Goal: Transaction & Acquisition: Obtain resource

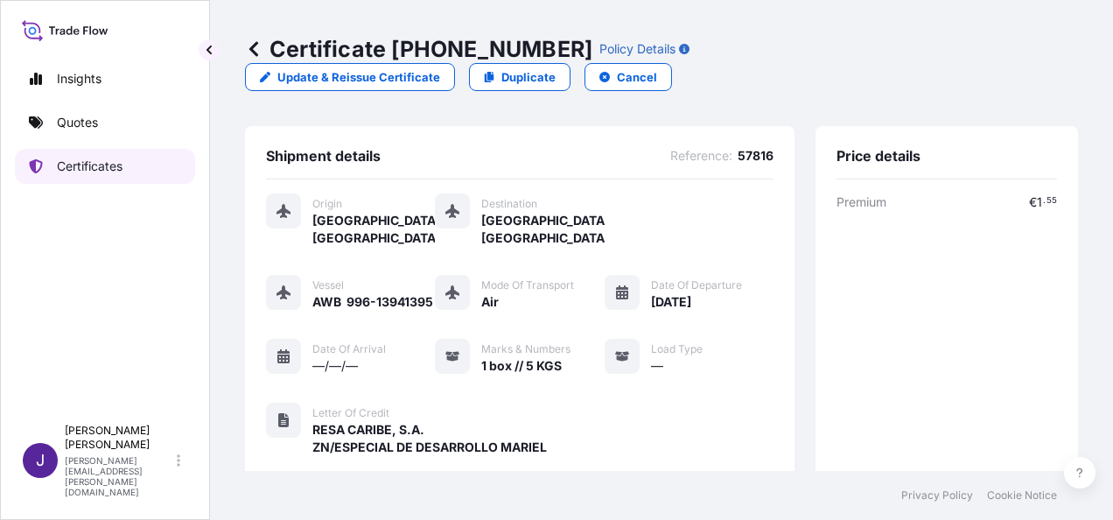
scroll to position [432, 0]
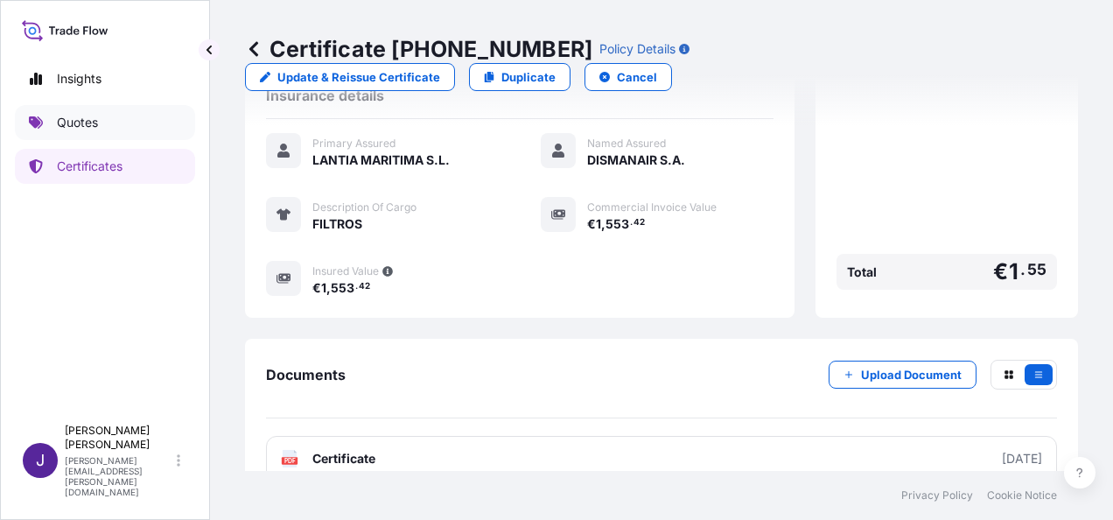
click at [94, 126] on p "Quotes" at bounding box center [77, 122] width 41 height 17
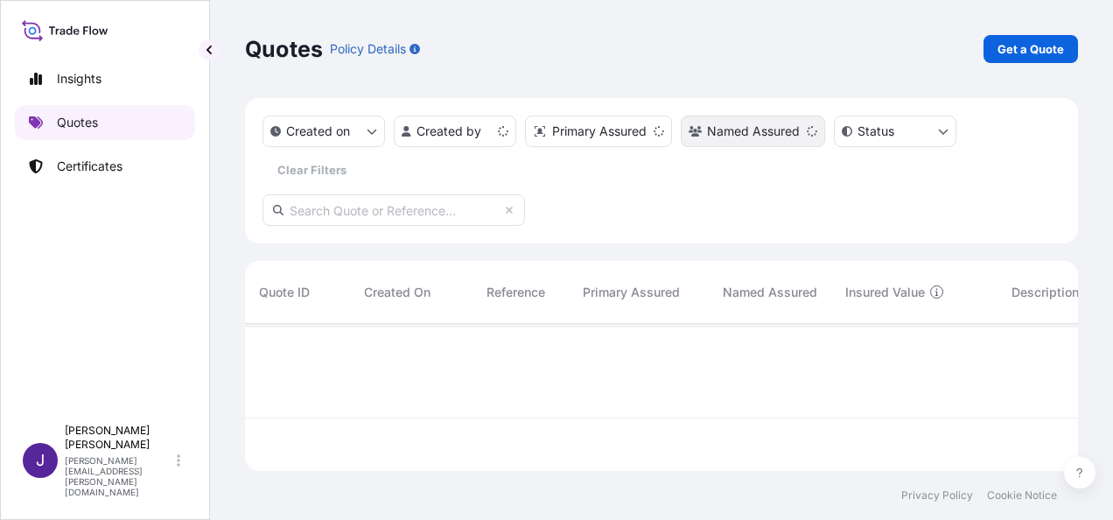
scroll to position [143, 819]
click at [1036, 45] on p "Get a Quote" at bounding box center [1030, 48] width 66 height 17
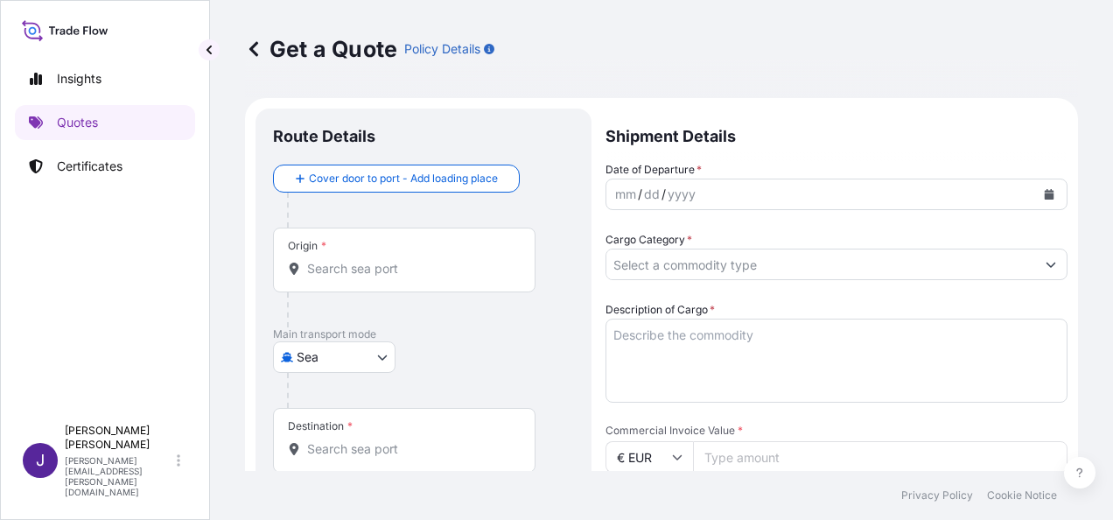
scroll to position [28, 0]
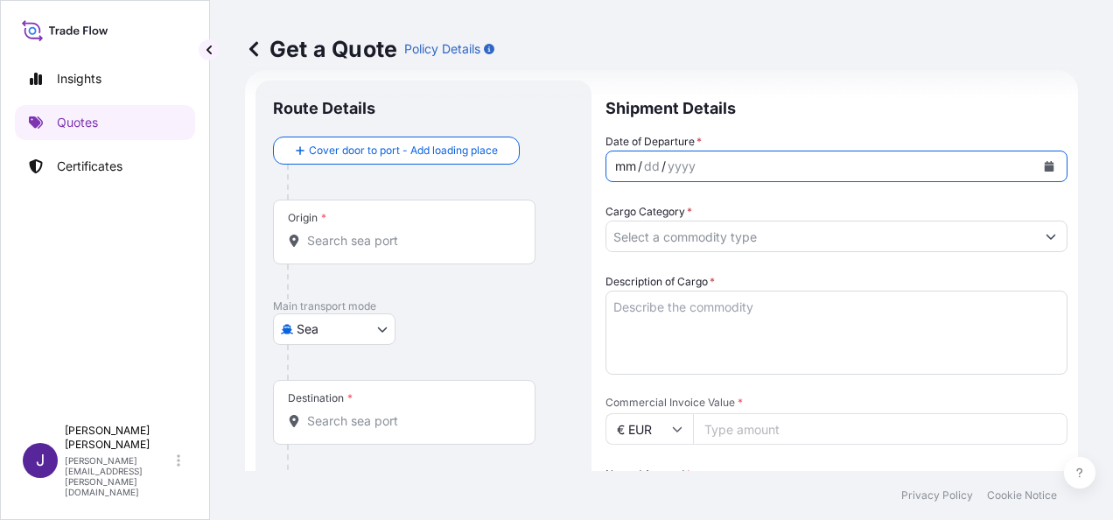
click at [804, 159] on div "mm / dd / yyyy" at bounding box center [820, 165] width 429 height 31
click at [806, 163] on div "mm / dd / yyyy" at bounding box center [820, 165] width 429 height 31
click at [1044, 165] on icon "Calendar" at bounding box center [1049, 166] width 10 height 10
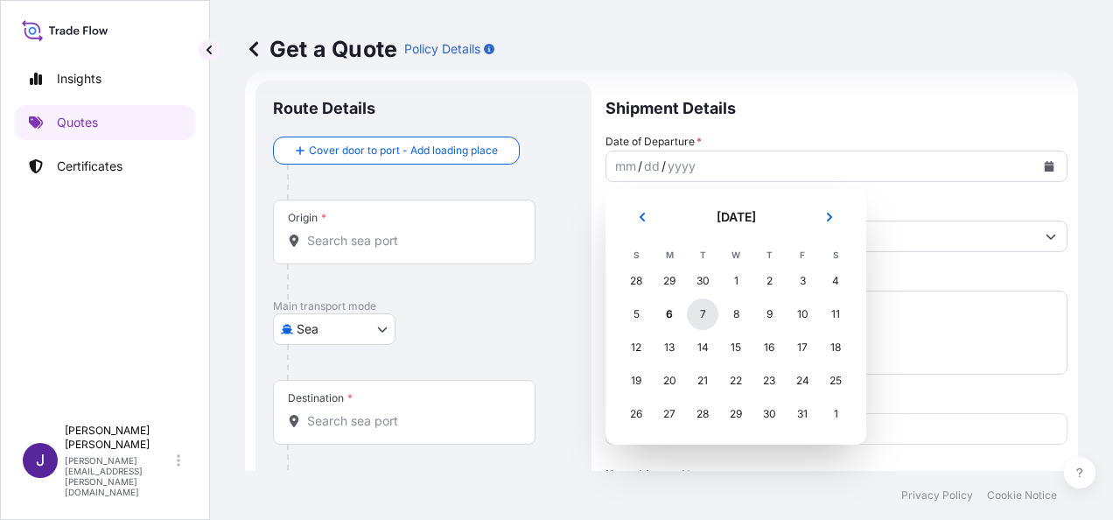
click at [705, 312] on div "7" at bounding box center [702, 313] width 31 height 31
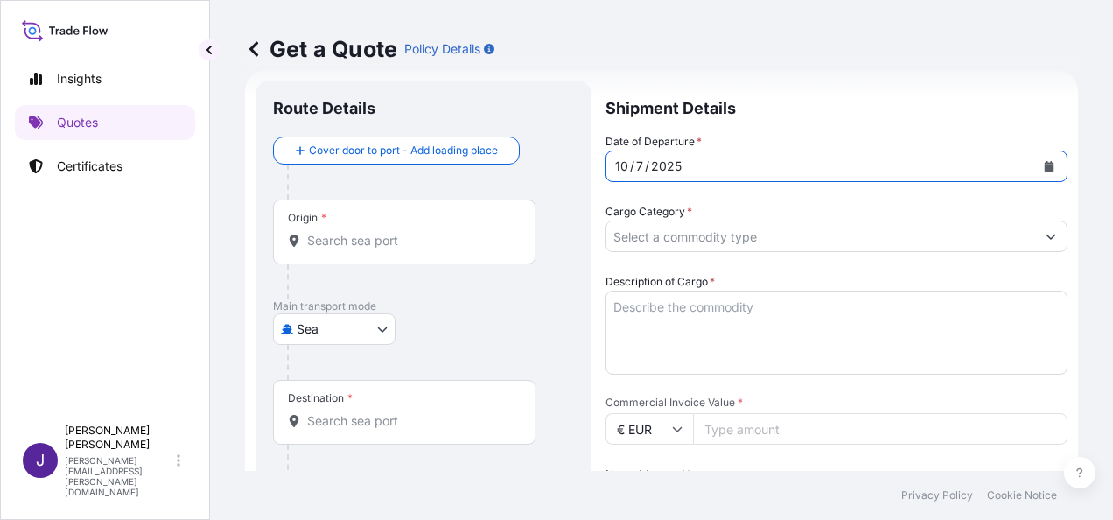
click at [369, 325] on body "Selected Date: [DATE] Insights Quotes Certificates J [PERSON_NAME] [PERSON_NAME…" at bounding box center [556, 260] width 1113 height 520
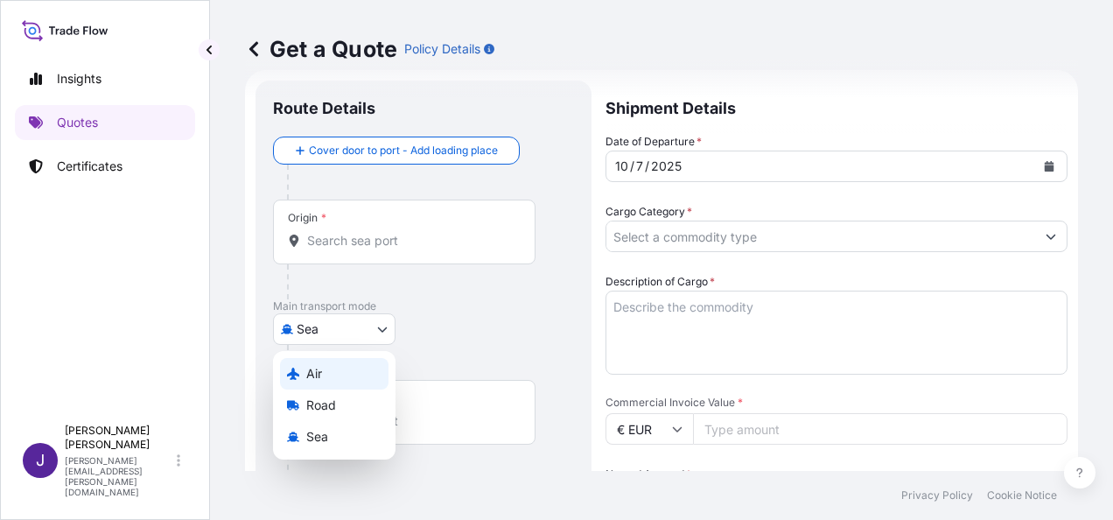
click at [312, 374] on span "Air" at bounding box center [314, 373] width 16 height 17
select select "Air"
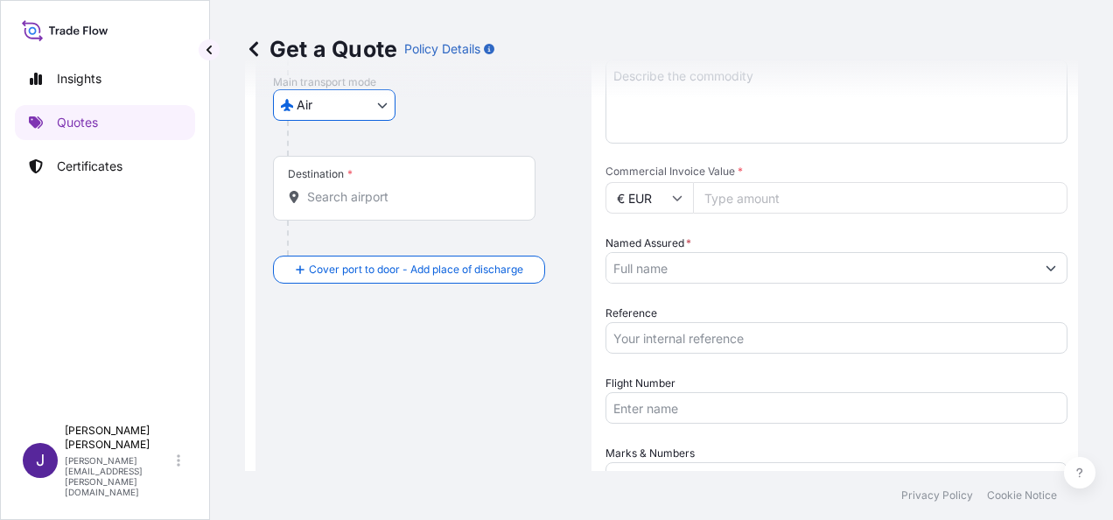
scroll to position [290, 0]
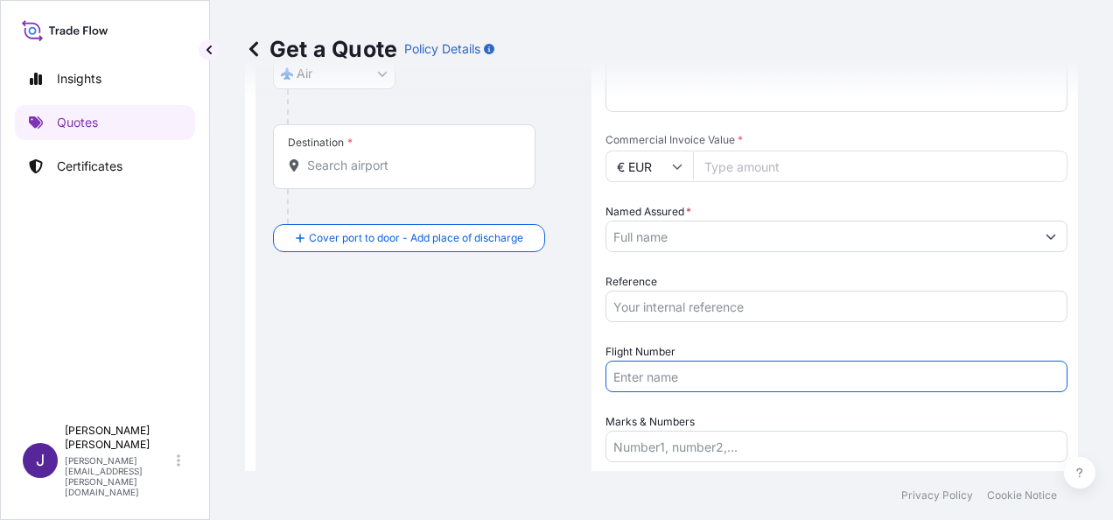
click at [680, 376] on input "Flight Number" at bounding box center [836, 375] width 462 height 31
paste input "AEREO 996-13941384 UX051/7 OCT"
type input "AEREO 996-13941384 UX051/7 OCT"
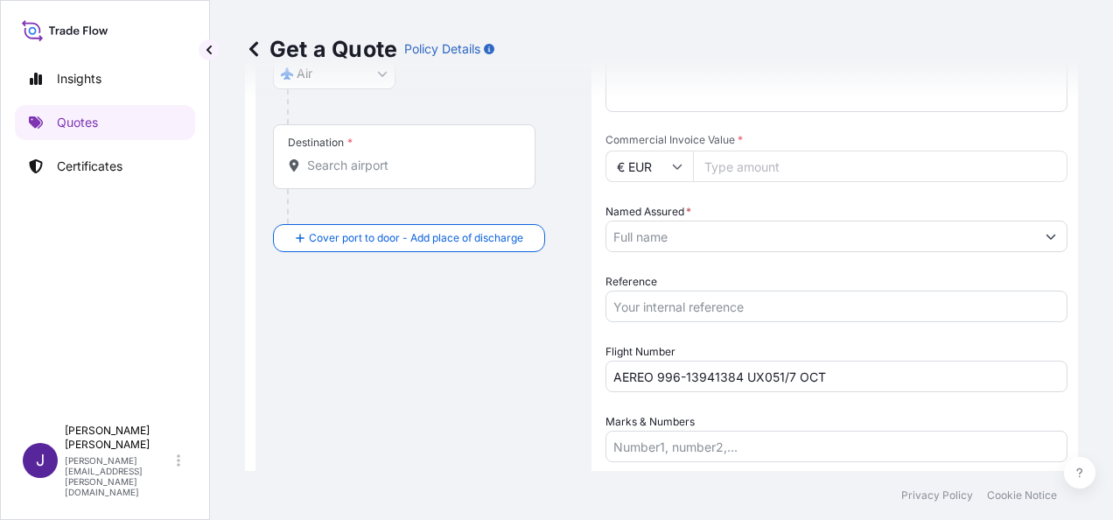
click at [695, 238] on div "Date of Departure * [DATE] Cargo Category * Description of Cargo * Commercial I…" at bounding box center [836, 166] width 462 height 591
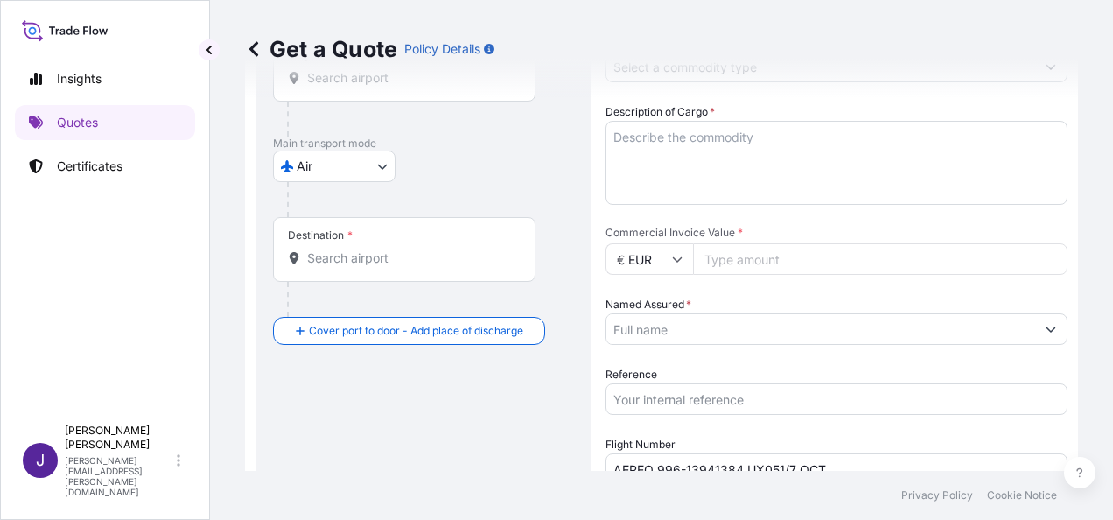
scroll to position [115, 0]
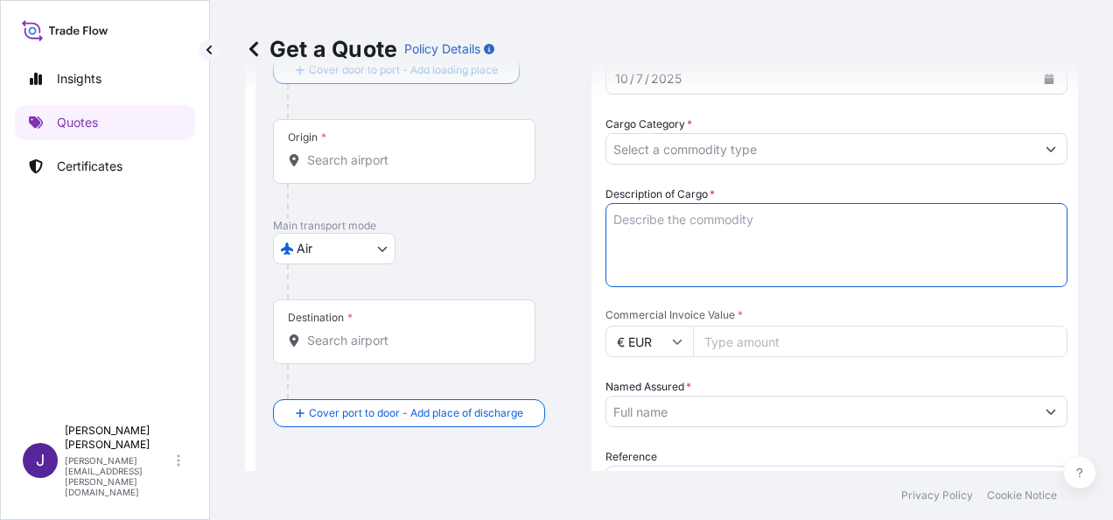
click at [695, 220] on textarea "Description of Cargo *" at bounding box center [836, 245] width 462 height 84
type textarea "REACTIVOS"
click at [369, 159] on input "Origin *" at bounding box center [410, 159] width 206 height 17
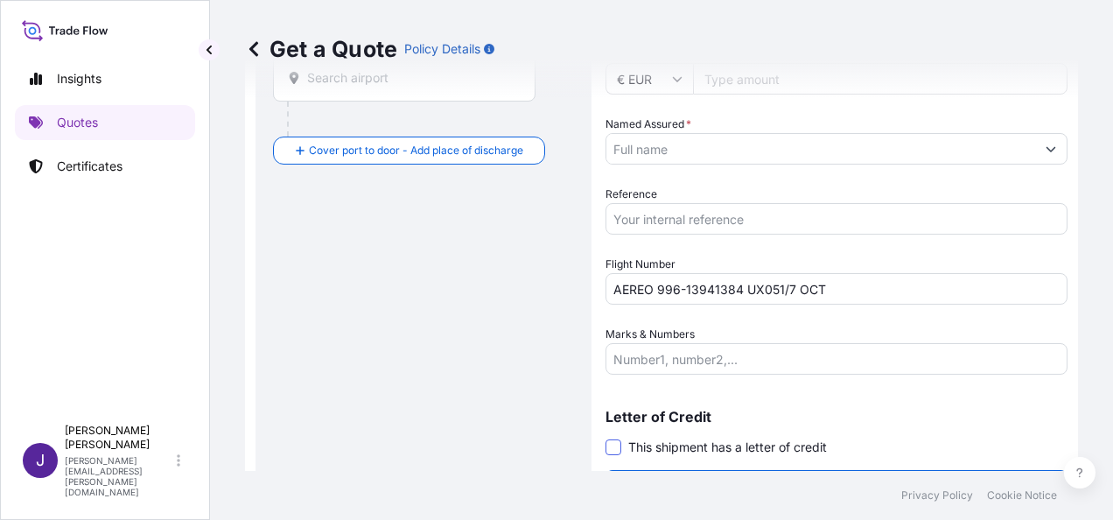
click at [615, 450] on span at bounding box center [613, 447] width 16 height 16
click at [605, 437] on input "This shipment has a letter of credit" at bounding box center [605, 437] width 0 height 0
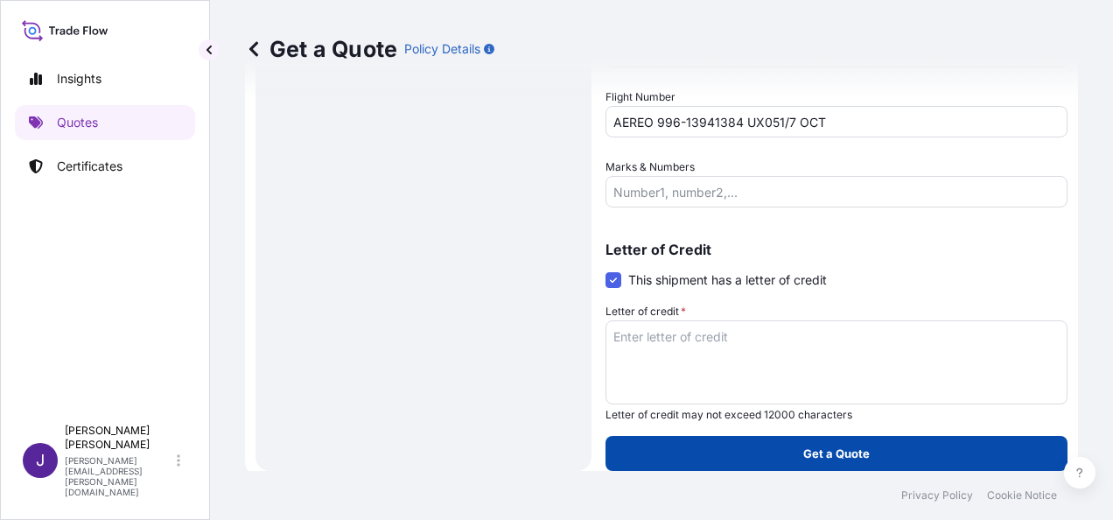
scroll to position [555, 0]
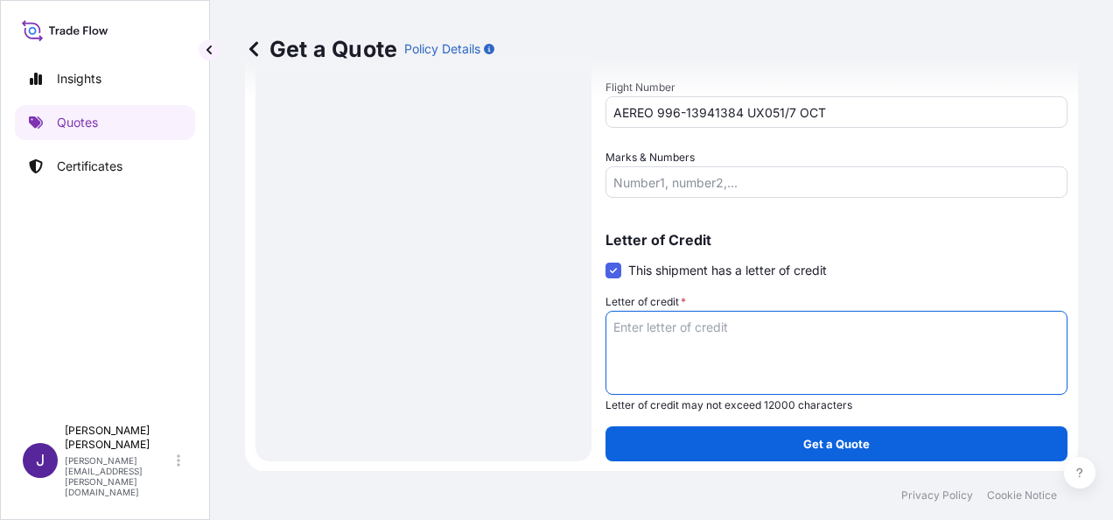
click at [676, 333] on textarea "Letter of credit *" at bounding box center [836, 353] width 462 height 84
paste textarea "FACTURA 2510-005"
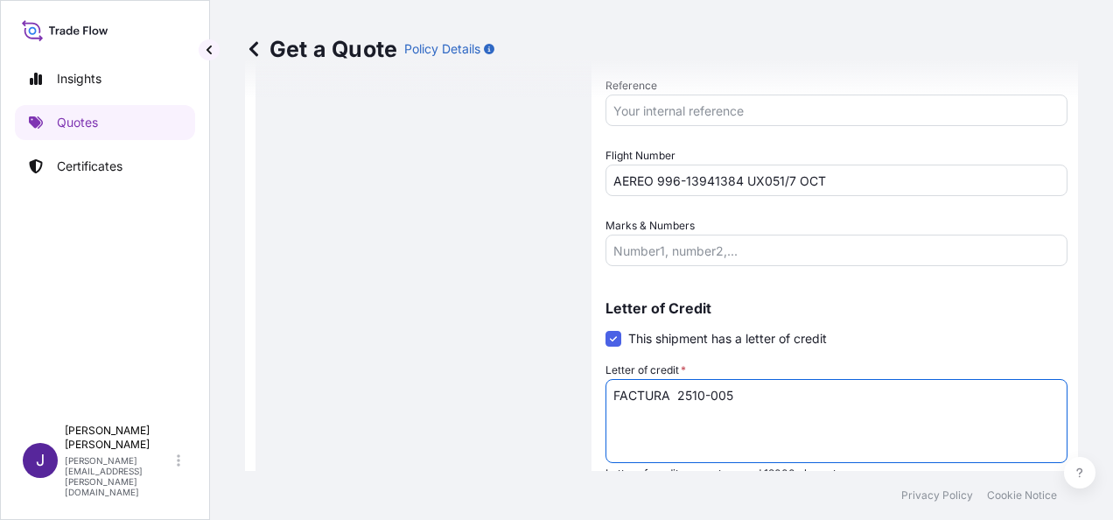
scroll to position [292, 0]
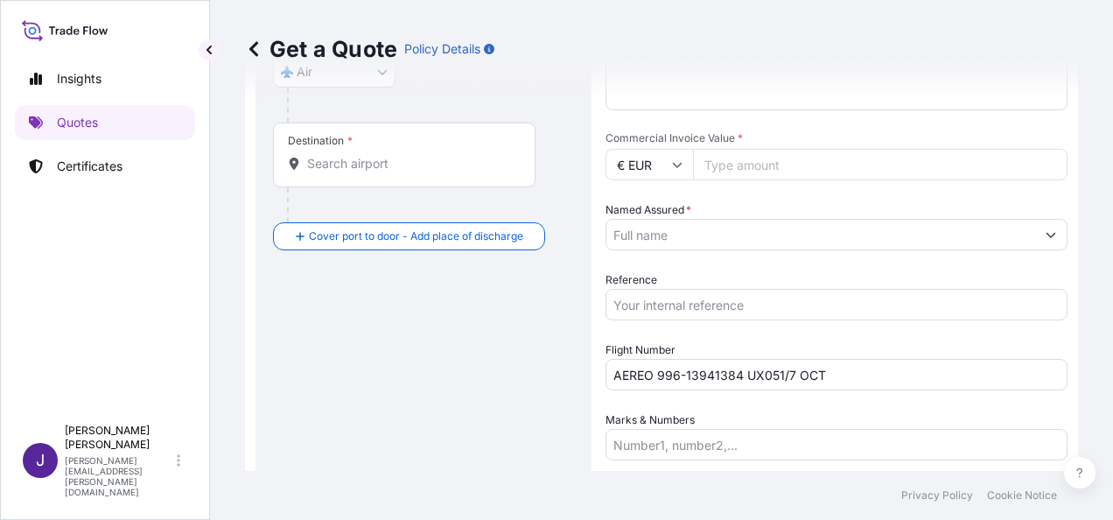
type textarea "FACTURA 2510-005"
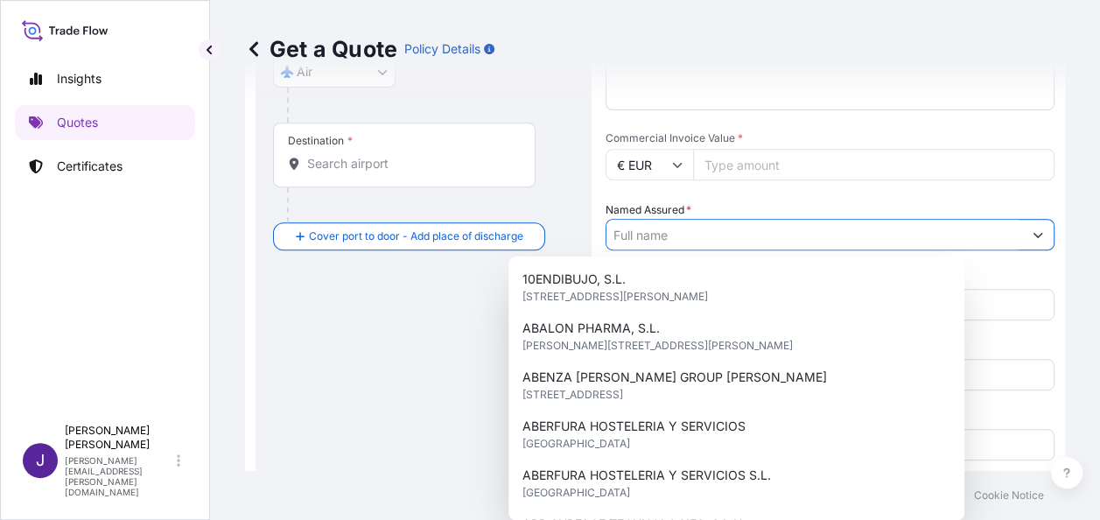
click at [669, 229] on input "Named Assured *" at bounding box center [814, 234] width 416 height 31
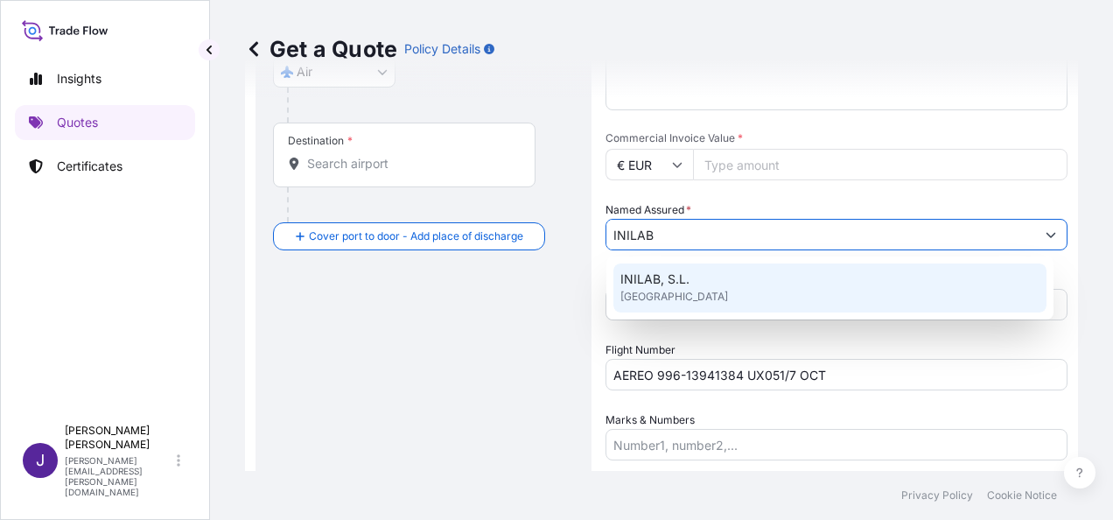
click at [688, 286] on span "INILAB, S.L." at bounding box center [654, 278] width 69 height 17
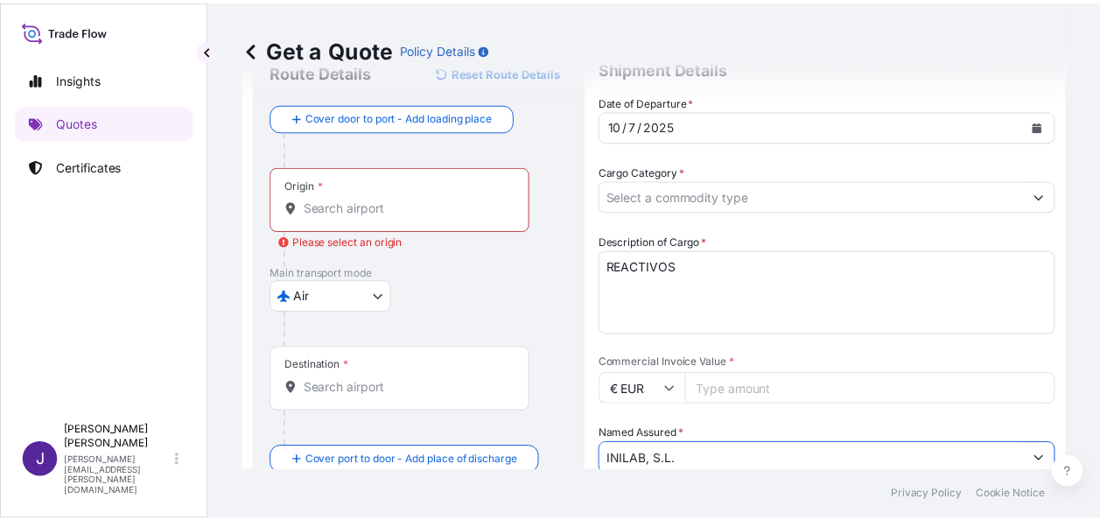
scroll to position [30, 0]
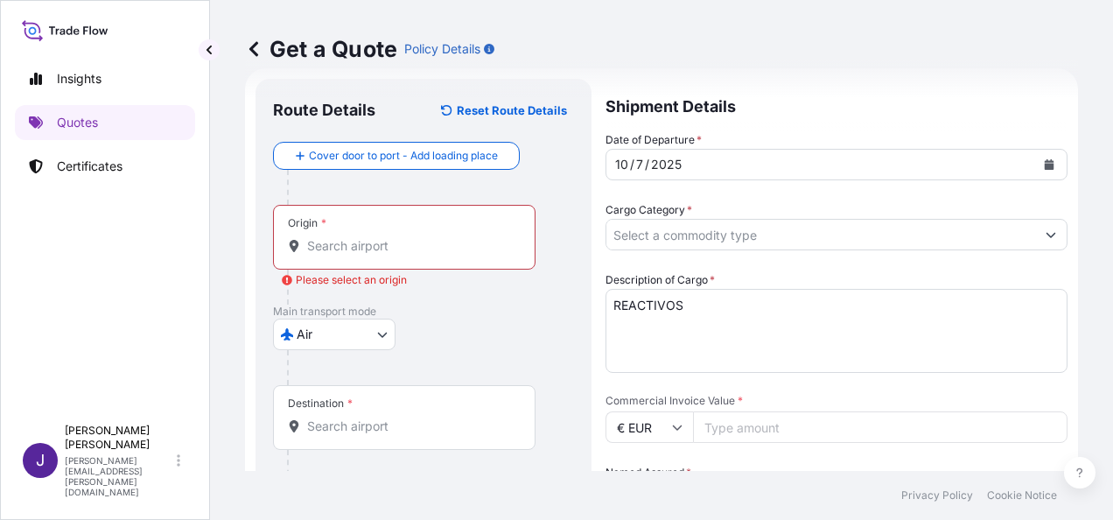
type input "INILAB, S.L."
click at [370, 250] on input "Origin * Please select an origin" at bounding box center [410, 245] width 206 height 17
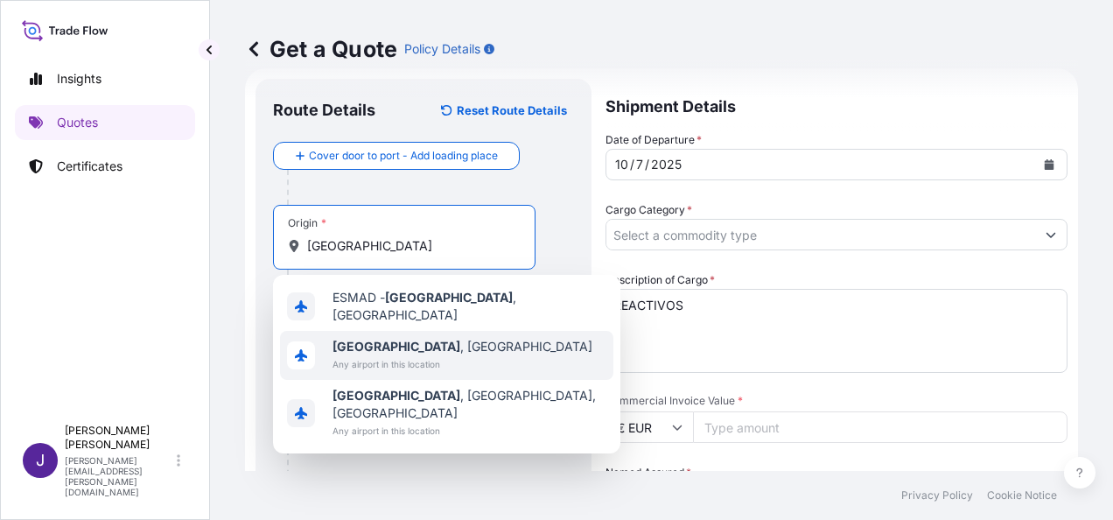
click at [379, 355] on span "Any airport in this location" at bounding box center [462, 363] width 260 height 17
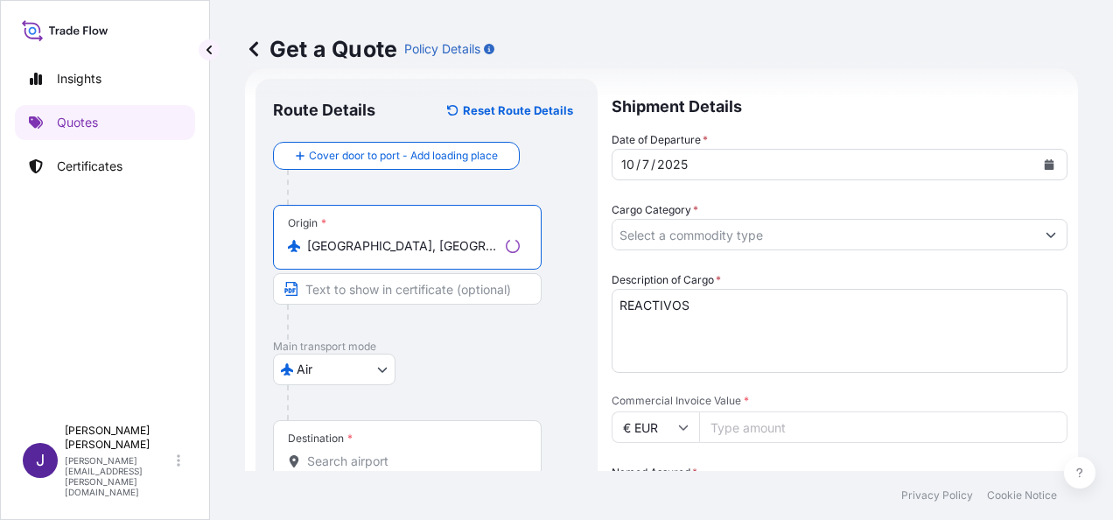
type input "[GEOGRAPHIC_DATA], [GEOGRAPHIC_DATA]"
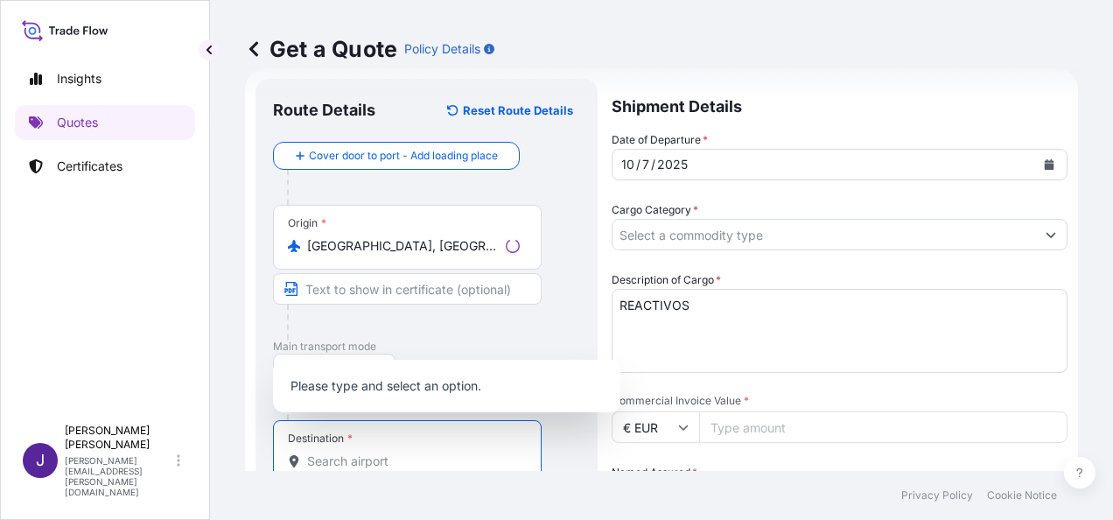
click at [355, 457] on input "Destination *" at bounding box center [413, 460] width 213 height 17
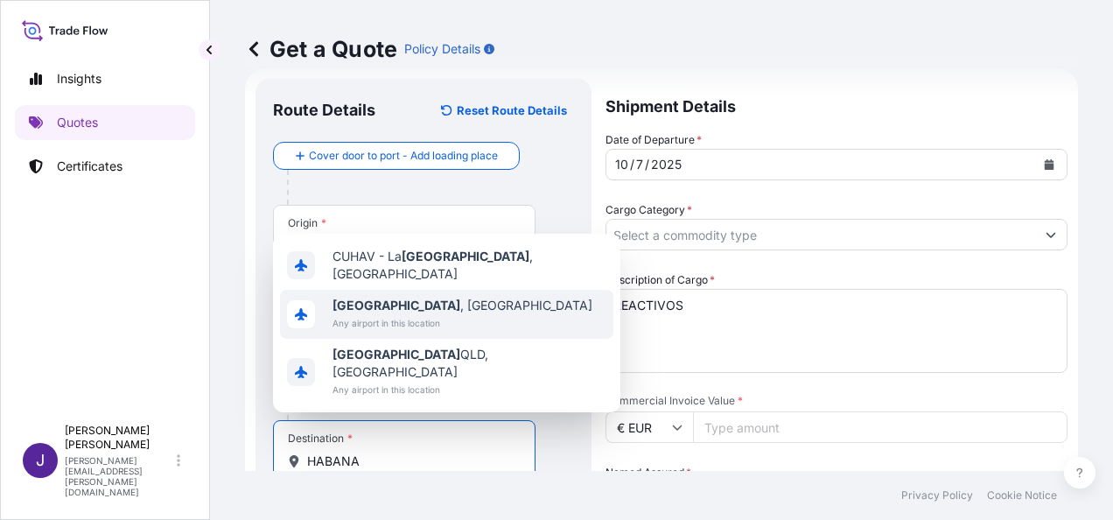
click at [374, 312] on b "[GEOGRAPHIC_DATA]" at bounding box center [396, 304] width 128 height 15
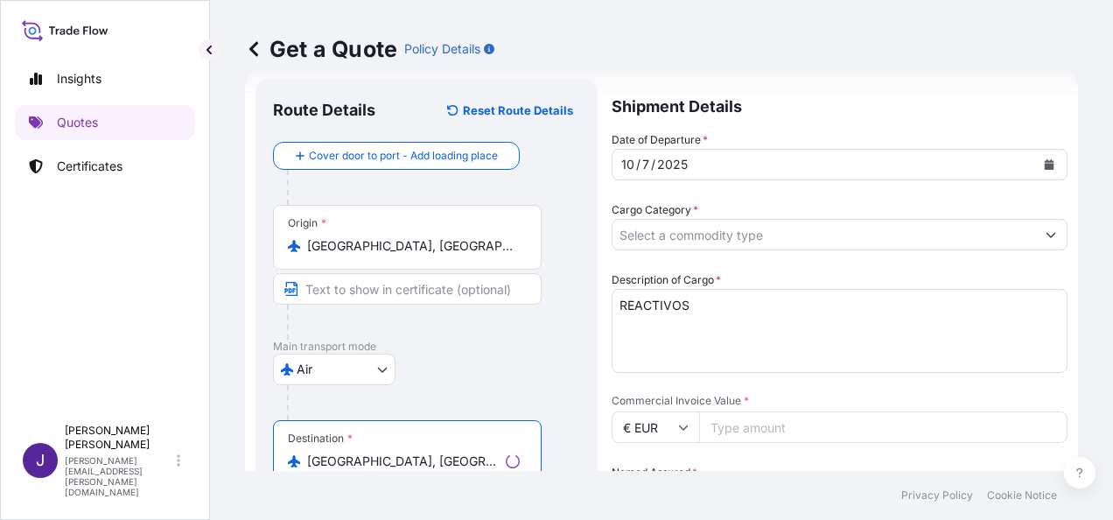
type input "[GEOGRAPHIC_DATA], [GEOGRAPHIC_DATA]"
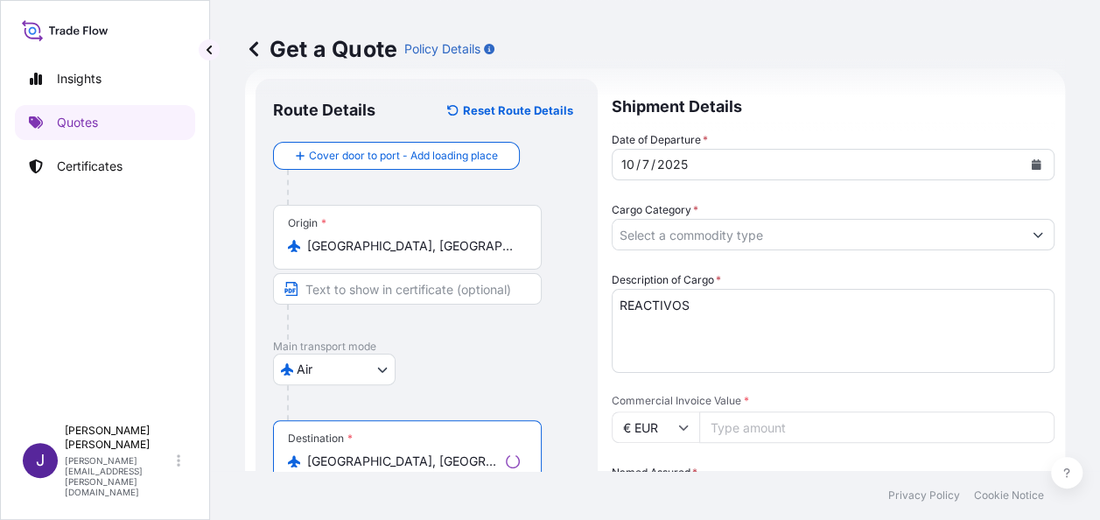
click at [764, 242] on input "Cargo Category *" at bounding box center [816, 234] width 409 height 31
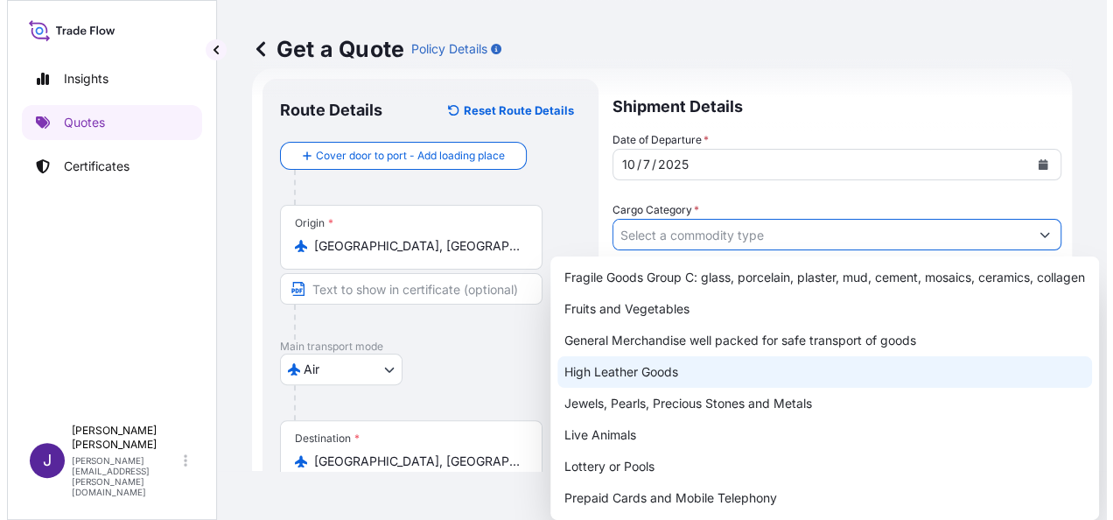
scroll to position [217, 0]
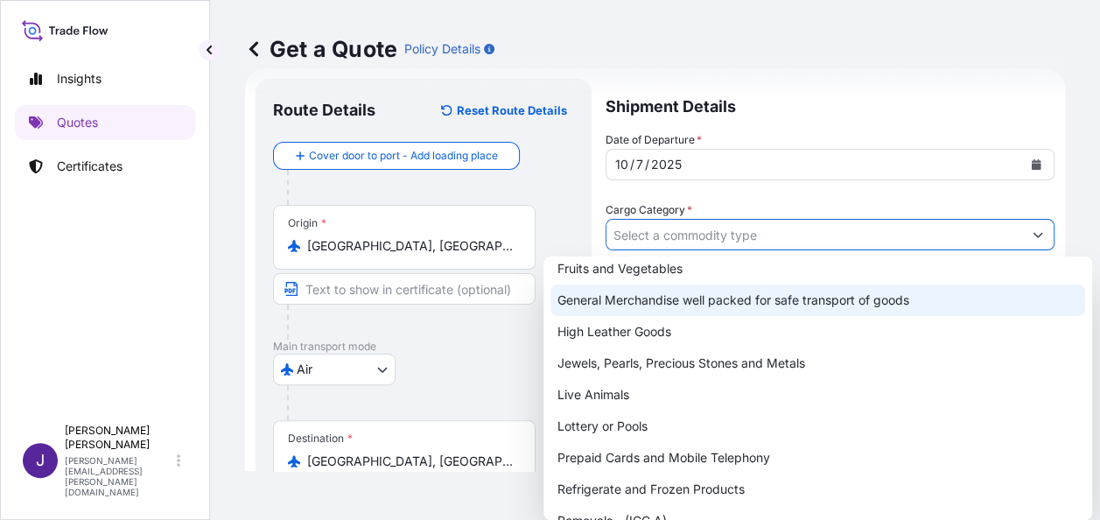
click at [693, 308] on div "General Merchandise well packed for safe transport of goods" at bounding box center [817, 299] width 535 height 31
type input "General Merchandise well packed for safe transport of goods"
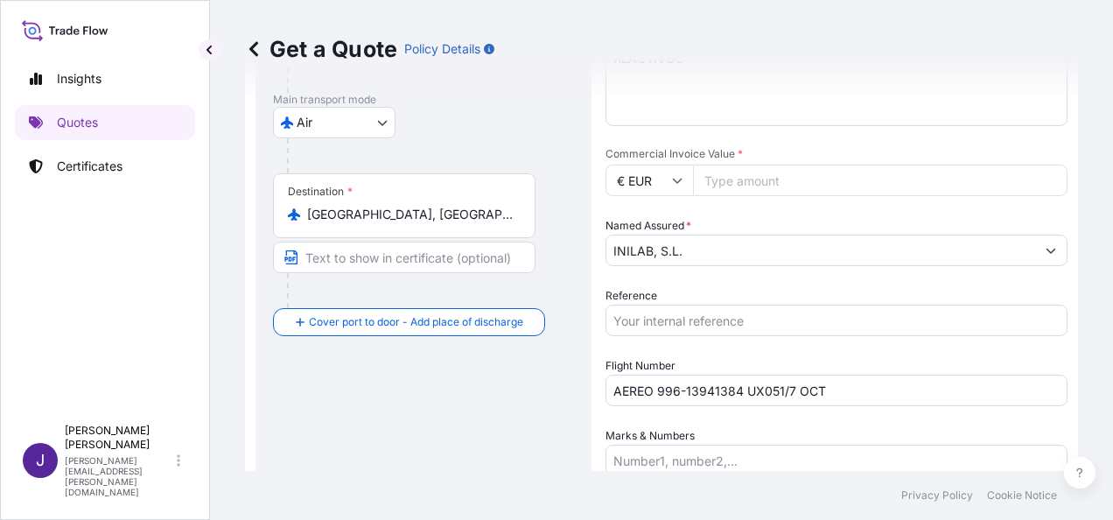
scroll to position [292, 0]
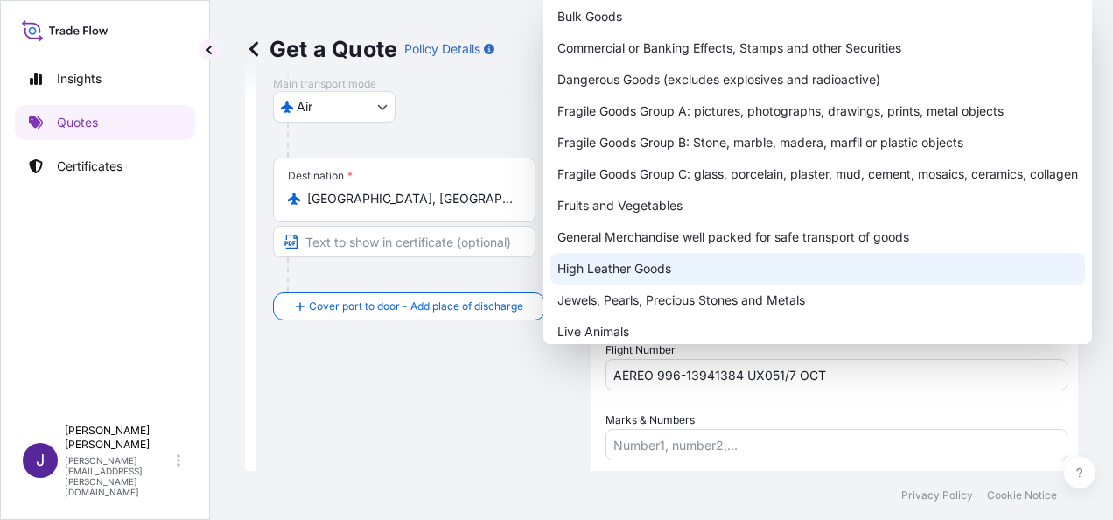
click at [433, 429] on div "Route Details Reset Route Details Cover door to port - Add loading place Place …" at bounding box center [423, 270] width 301 height 872
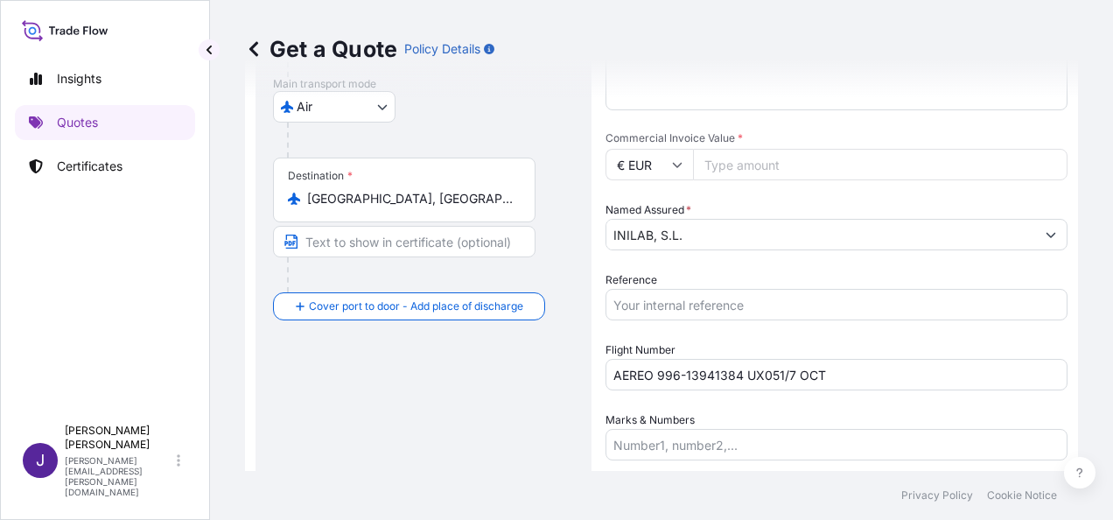
click at [698, 303] on input "Reference" at bounding box center [836, 304] width 462 height 31
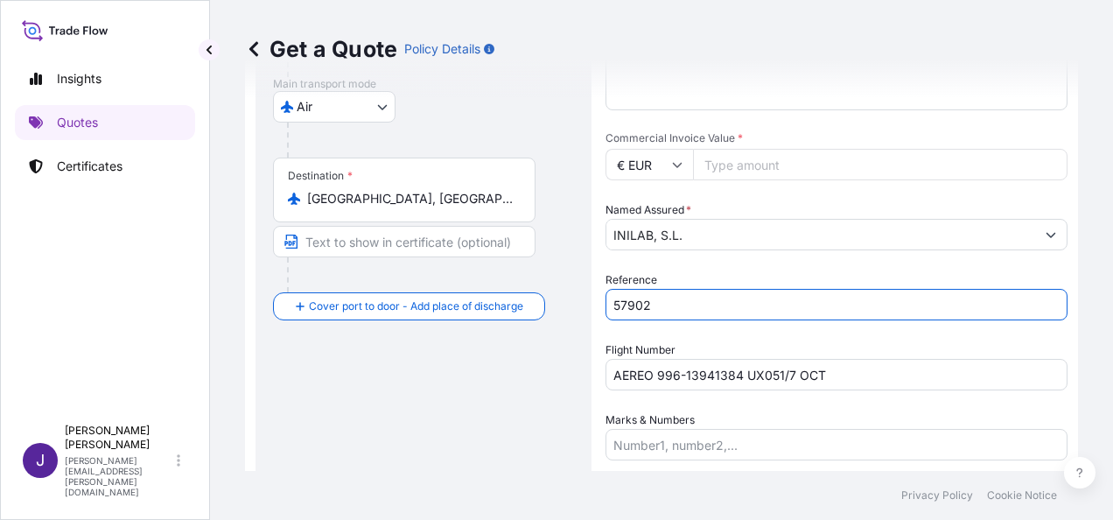
type input "57902"
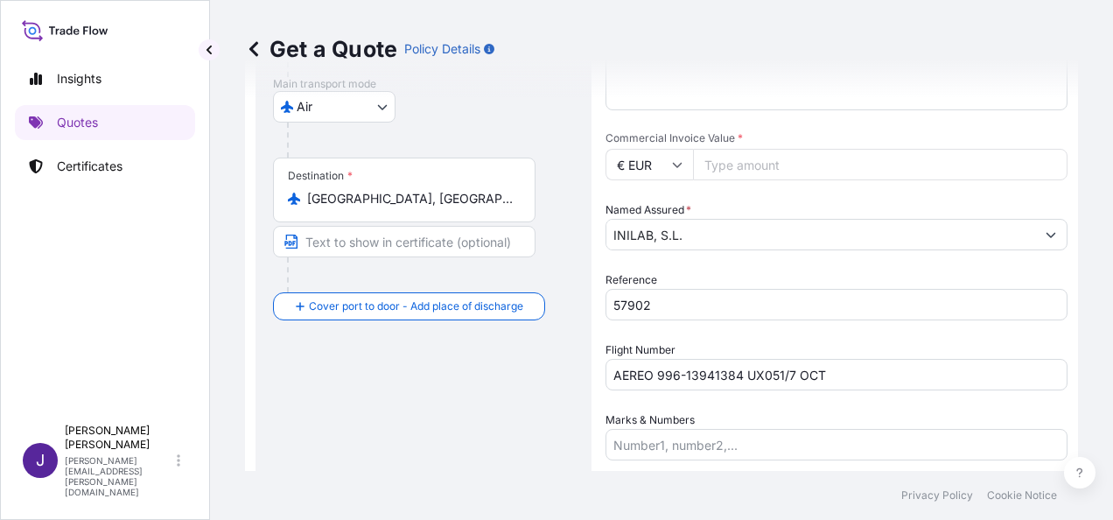
click at [749, 142] on div "Commercial Invoice Value * € EUR" at bounding box center [836, 155] width 462 height 49
click at [752, 175] on input "Commercial Invoice Value *" at bounding box center [880, 164] width 374 height 31
type input "55563.77"
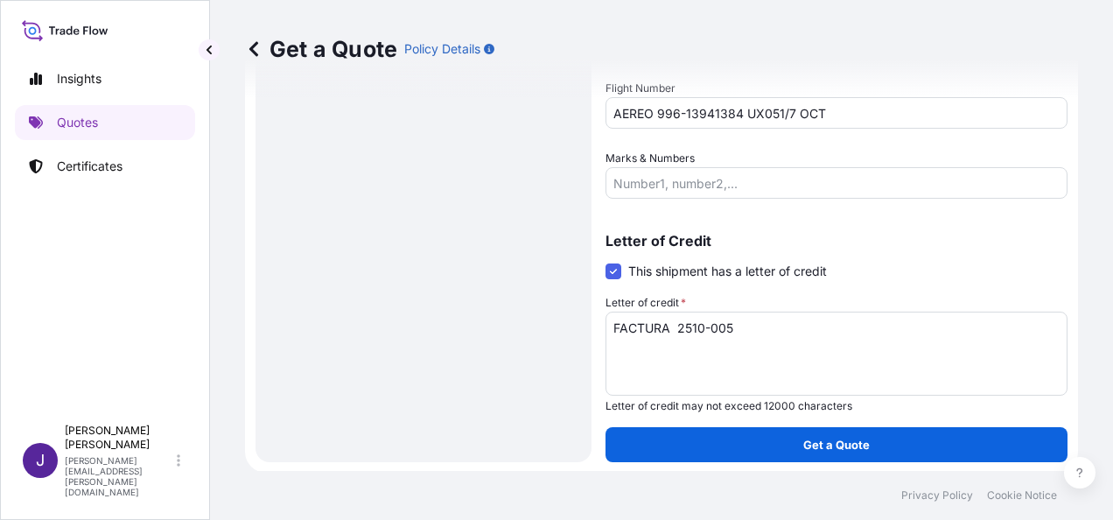
scroll to position [555, 0]
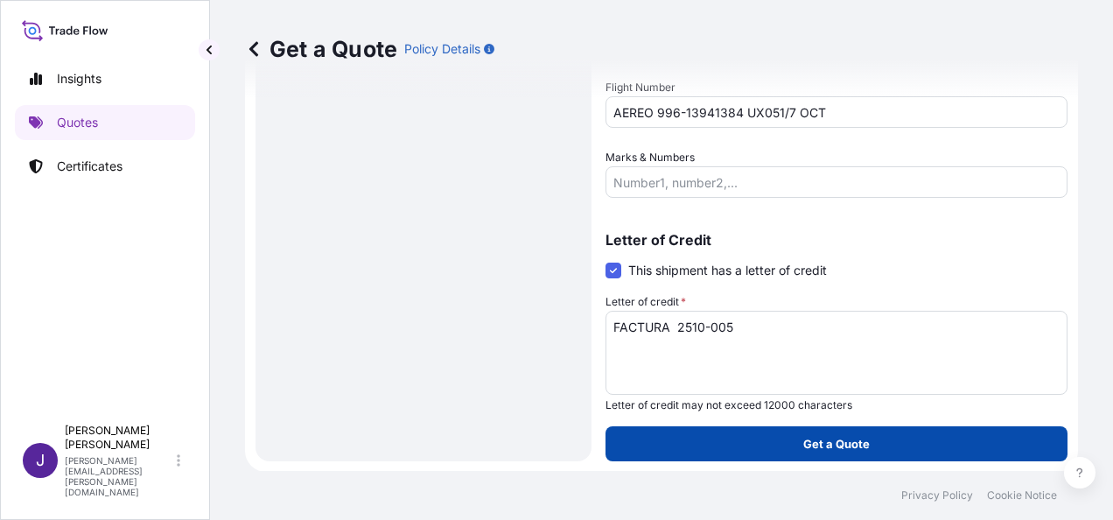
click at [819, 453] on button "Get a Quote" at bounding box center [836, 443] width 462 height 35
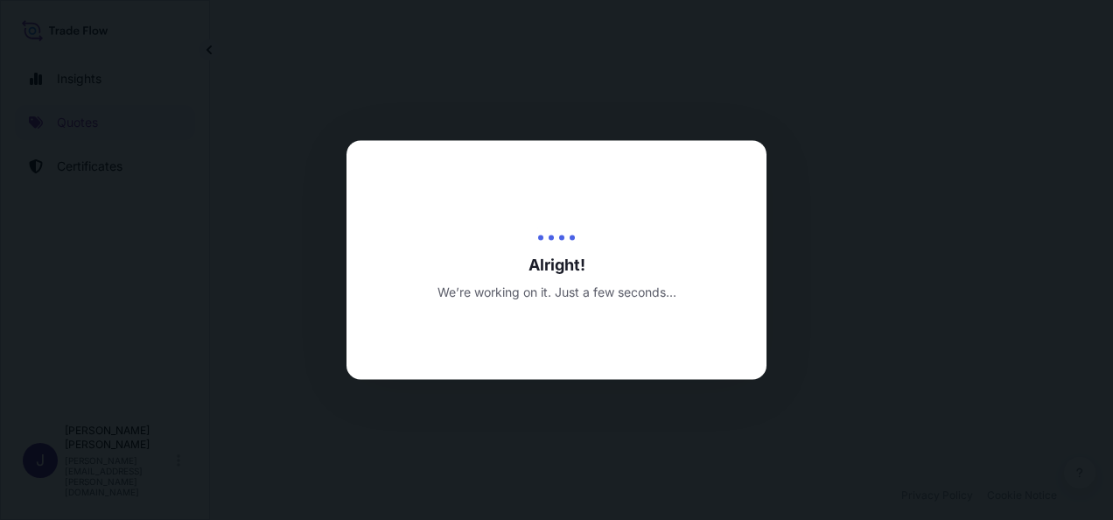
select select "Air"
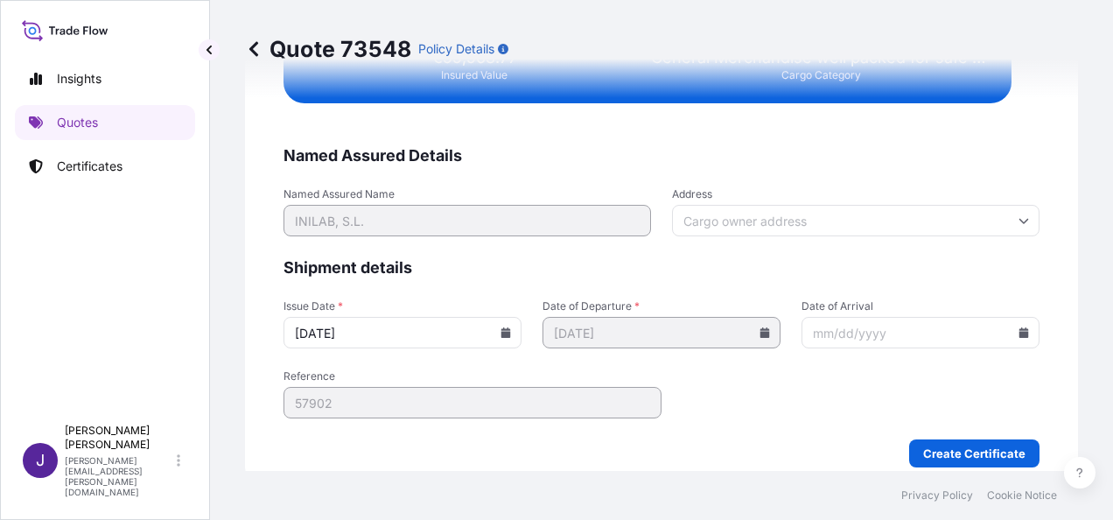
scroll to position [3572, 0]
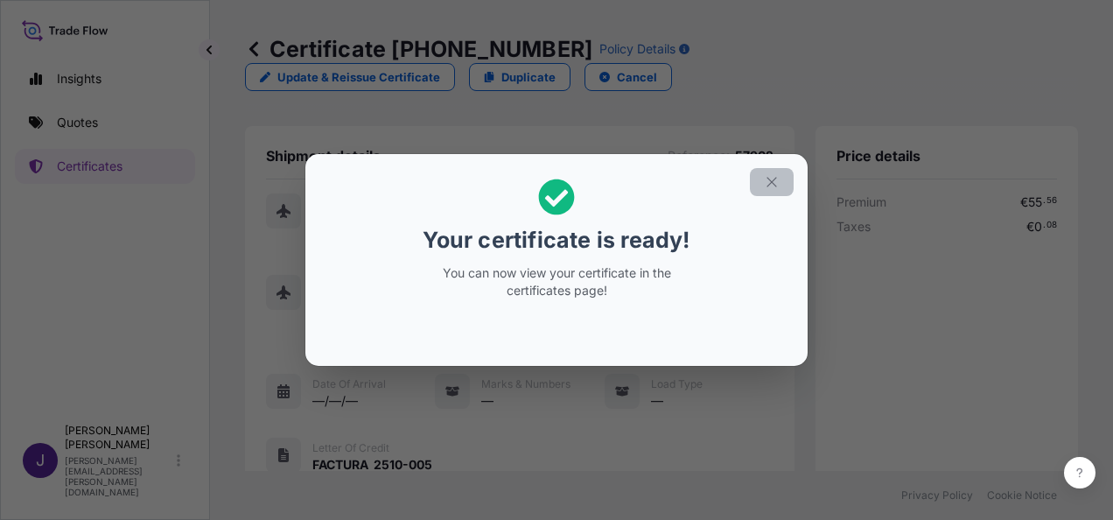
click at [772, 175] on icon "button" at bounding box center [772, 182] width 16 height 16
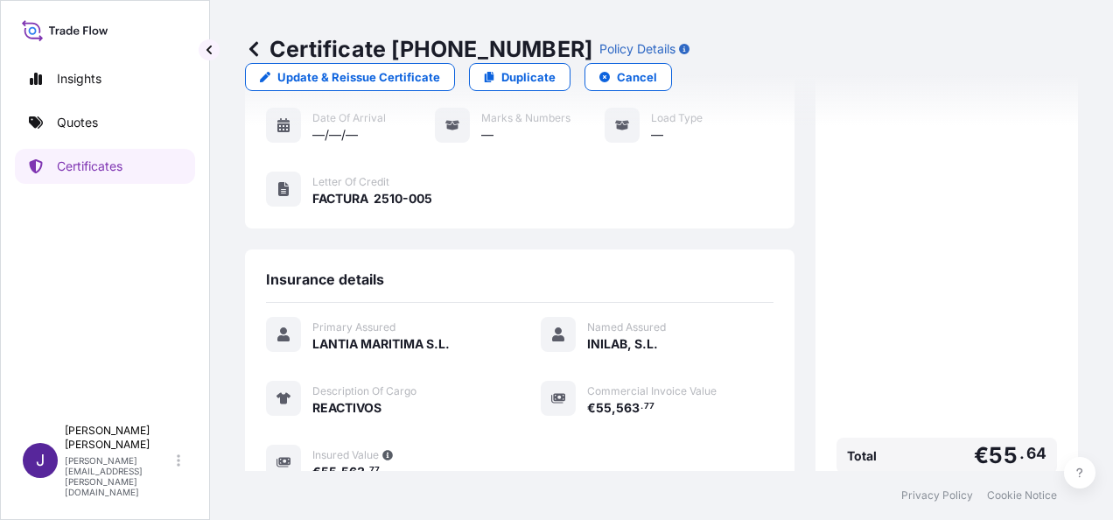
scroll to position [432, 0]
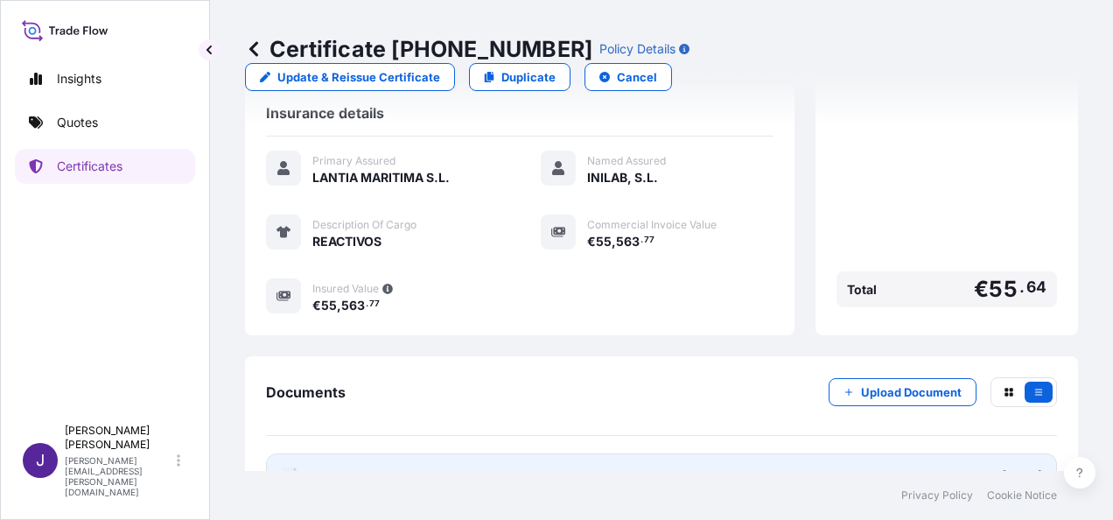
click at [576, 453] on link "PDF Certificate [DATE]" at bounding box center [661, 475] width 791 height 45
